Goal: Find specific page/section: Find specific page/section

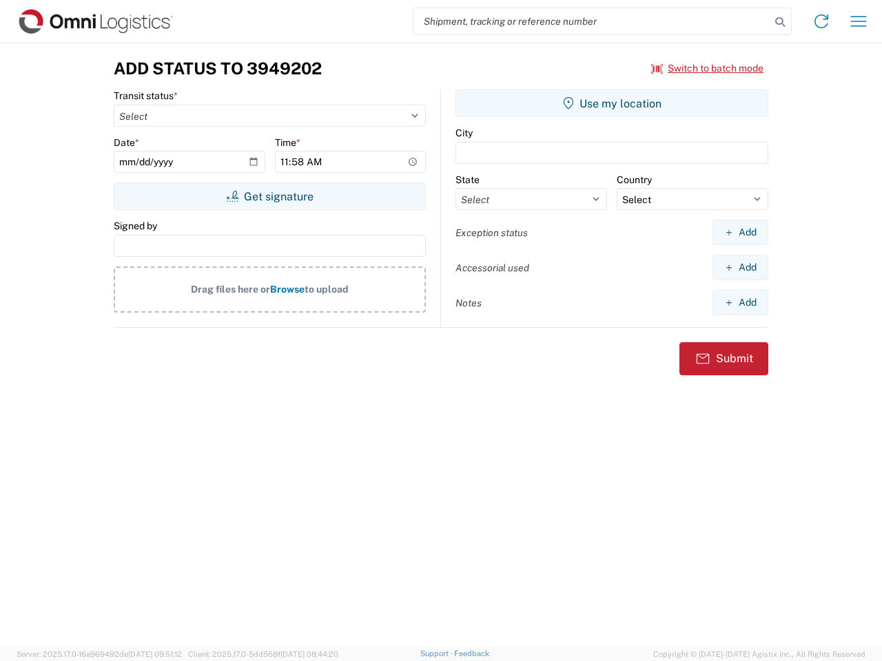
click at [592, 21] on input "search" at bounding box center [591, 21] width 357 height 26
click at [780, 22] on icon at bounding box center [779, 21] width 19 height 19
click at [821, 21] on icon at bounding box center [821, 21] width 22 height 22
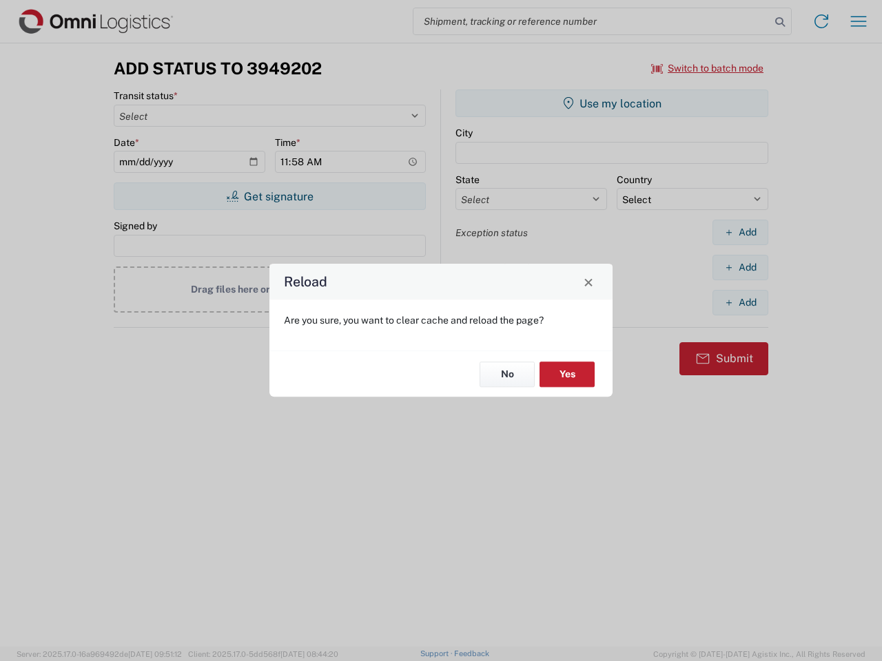
click at [859, 21] on div "Reload Are you sure, you want to clear cache and reload the page? No Yes" at bounding box center [441, 330] width 882 height 661
click at [708, 68] on div "Reload Are you sure, you want to clear cache and reload the page? No Yes" at bounding box center [441, 330] width 882 height 661
click at [269, 196] on div "Reload Are you sure, you want to clear cache and reload the page? No Yes" at bounding box center [441, 330] width 882 height 661
click at [612, 103] on div "Reload Are you sure, you want to clear cache and reload the page? No Yes" at bounding box center [441, 330] width 882 height 661
click at [740, 232] on div "Reload Are you sure, you want to clear cache and reload the page? No Yes" at bounding box center [441, 330] width 882 height 661
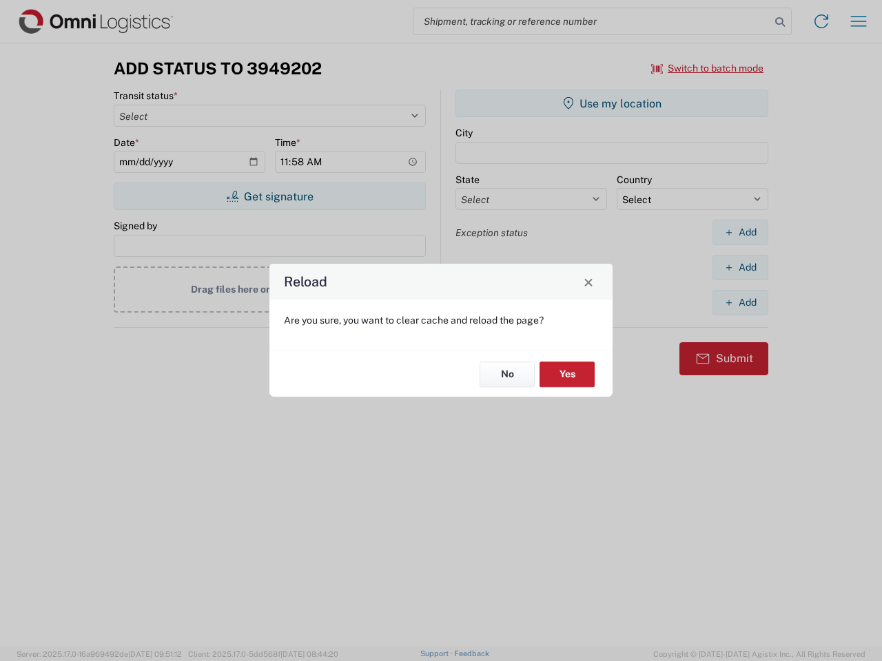
click at [740, 267] on div "Reload Are you sure, you want to clear cache and reload the page? No Yes" at bounding box center [441, 330] width 882 height 661
click at [740, 302] on div "Reload Are you sure, you want to clear cache and reload the page? No Yes" at bounding box center [441, 330] width 882 height 661
